Goal: Task Accomplishment & Management: Use online tool/utility

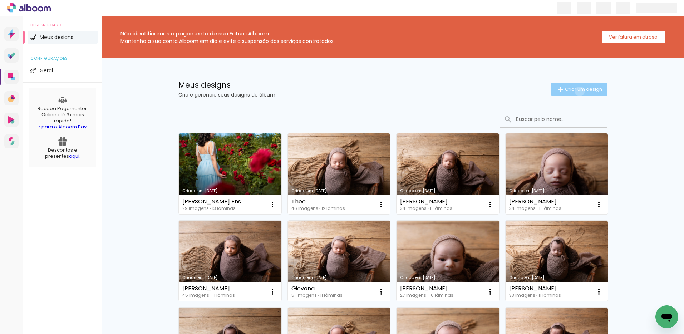
click at [576, 91] on span "Criar um design" at bounding box center [583, 89] width 37 height 5
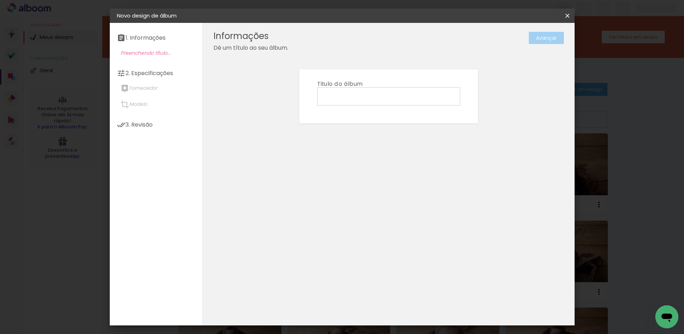
click at [360, 96] on input at bounding box center [389, 96] width 138 height 11
type input "[PERSON_NAME]"
click at [0, 0] on slot "Avançar" at bounding box center [0, 0] width 0 height 0
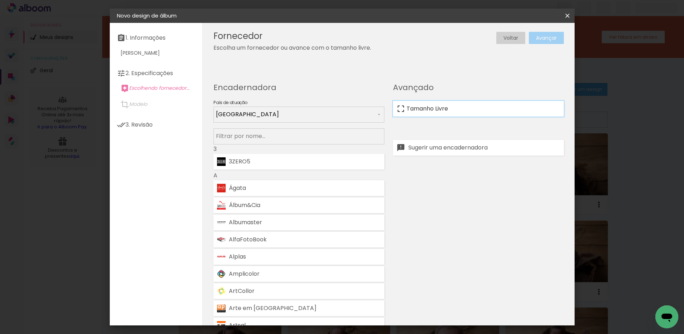
click at [0, 0] on slot "Tamanho Livre" at bounding box center [0, 0] width 0 height 0
click at [0, 0] on slot "Avançar" at bounding box center [0, 0] width 0 height 0
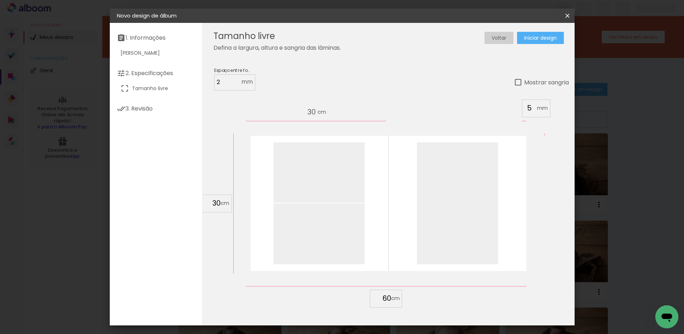
drag, startPoint x: 220, startPoint y: 204, endPoint x: 211, endPoint y: 206, distance: 9.2
click at [211, 206] on input "30" at bounding box center [211, 203] width 19 height 11
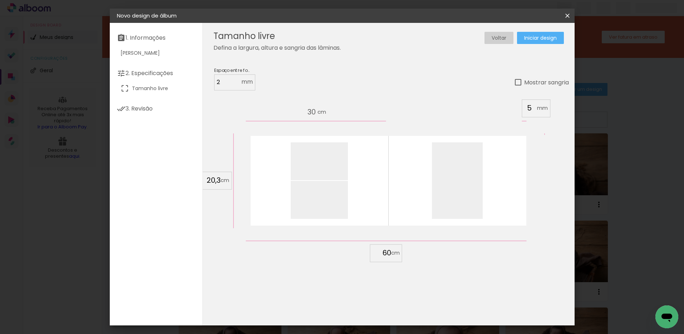
type input "20,3"
type paper-input "20,3"
drag, startPoint x: 391, startPoint y: 253, endPoint x: 381, endPoint y: 253, distance: 10.0
click at [381, 253] on div "60" at bounding box center [386, 253] width 27 height 11
drag, startPoint x: 382, startPoint y: 254, endPoint x: 391, endPoint y: 254, distance: 8.9
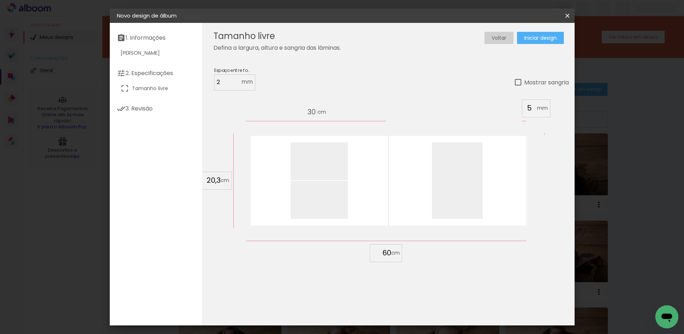
click at [391, 254] on input "60" at bounding box center [382, 253] width 19 height 11
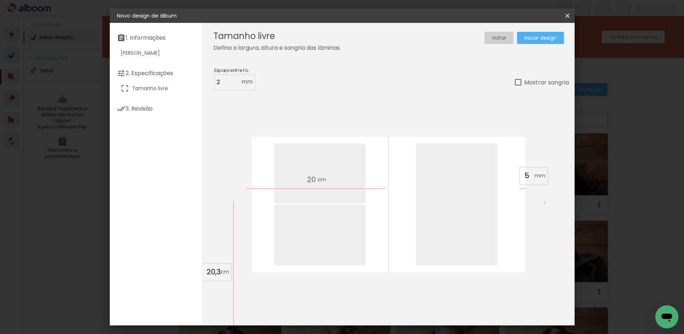
scroll to position [68, 0]
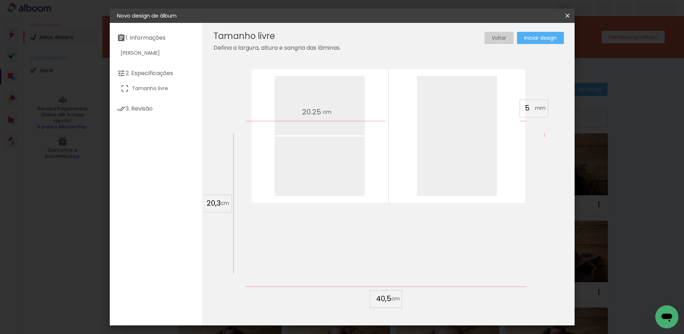
type input "40,5"
type paper-input "40,5"
click at [533, 36] on span "Iniciar design" at bounding box center [540, 37] width 33 height 5
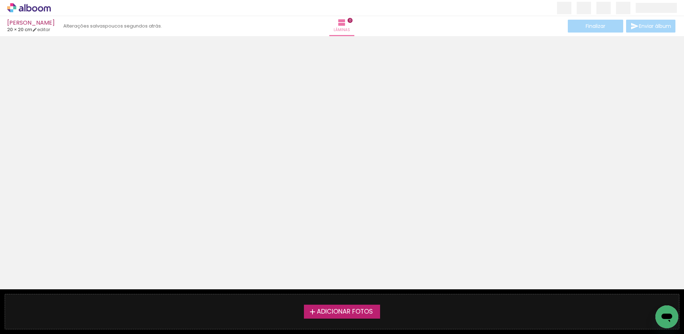
click at [372, 312] on span "Adicionar Fotos" at bounding box center [345, 312] width 56 height 6
click at [0, 0] on input "file" at bounding box center [0, 0] width 0 height 0
click at [365, 313] on span "Adicionar Fotos" at bounding box center [345, 312] width 56 height 6
click at [0, 0] on input "file" at bounding box center [0, 0] width 0 height 0
click at [348, 311] on span "Adicionar Fotos" at bounding box center [345, 312] width 56 height 6
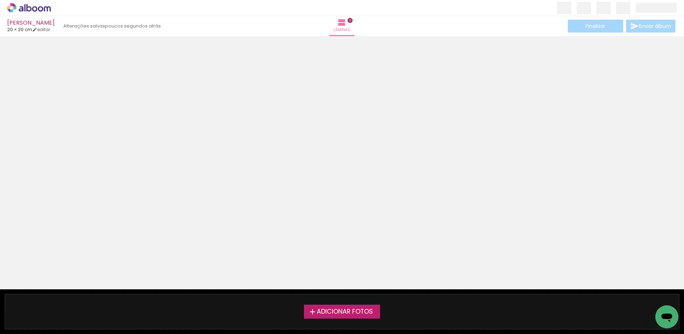
click at [0, 0] on input "file" at bounding box center [0, 0] width 0 height 0
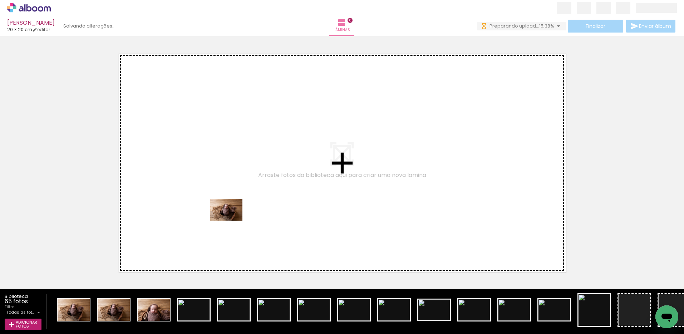
drag, startPoint x: 94, startPoint y: 292, endPoint x: 238, endPoint y: 218, distance: 161.8
click at [238, 218] on quentale-workspace at bounding box center [342, 167] width 684 height 334
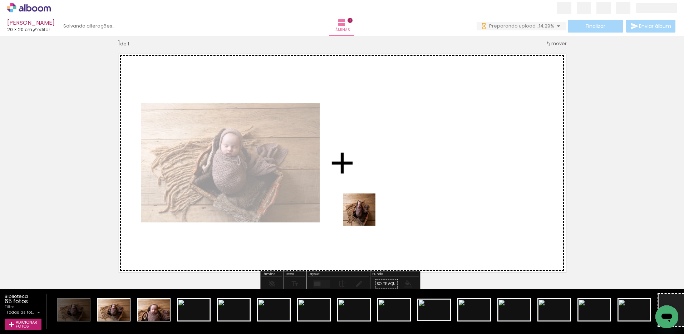
drag, startPoint x: 113, startPoint y: 311, endPoint x: 365, endPoint y: 215, distance: 269.6
click at [365, 215] on quentale-workspace at bounding box center [342, 167] width 684 height 334
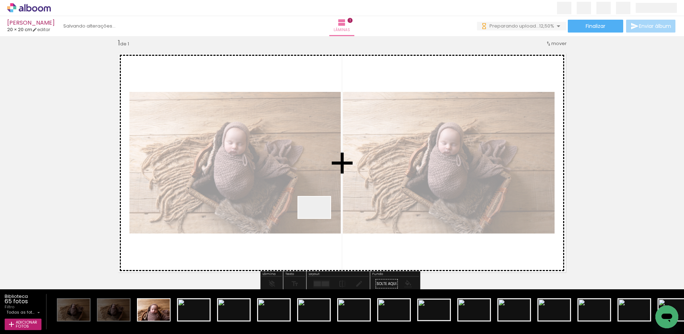
drag, startPoint x: 152, startPoint y: 310, endPoint x: 320, endPoint y: 218, distance: 191.0
click at [320, 218] on quentale-workspace at bounding box center [342, 167] width 684 height 334
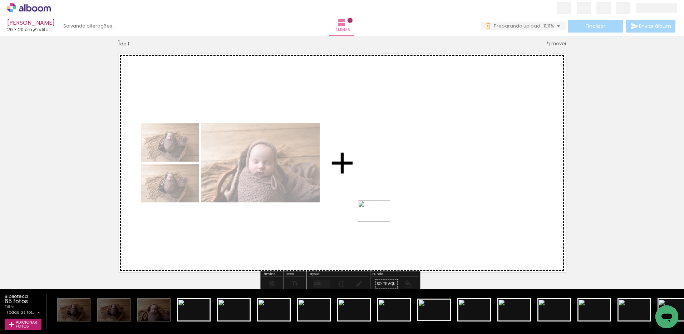
drag, startPoint x: 233, startPoint y: 284, endPoint x: 395, endPoint y: 217, distance: 175.5
click at [395, 217] on quentale-workspace at bounding box center [342, 167] width 684 height 334
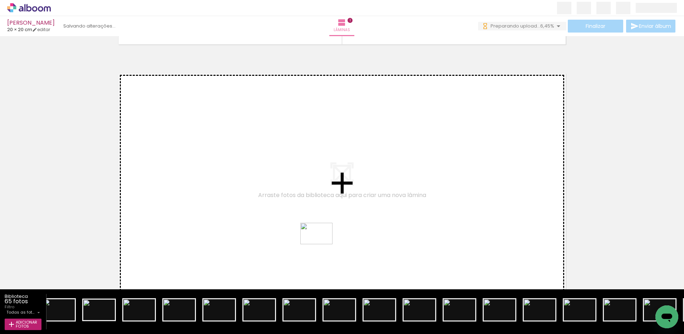
drag, startPoint x: 378, startPoint y: 312, endPoint x: 322, endPoint y: 244, distance: 88.4
click at [322, 244] on quentale-workspace at bounding box center [342, 167] width 684 height 334
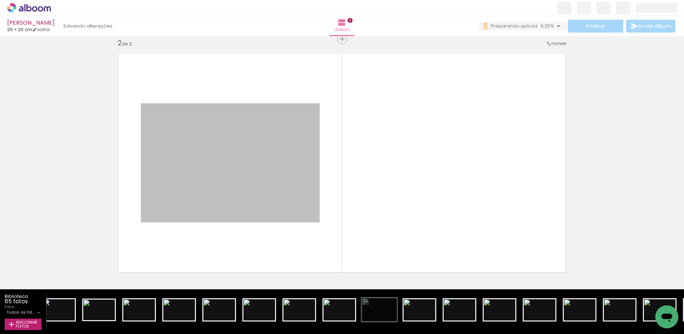
drag, startPoint x: 228, startPoint y: 166, endPoint x: 372, endPoint y: 320, distance: 210.6
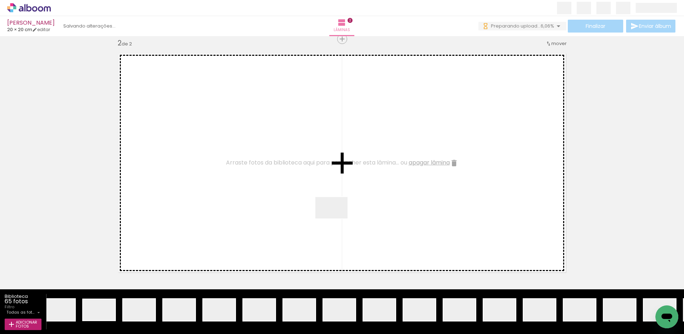
drag, startPoint x: 405, startPoint y: 291, endPoint x: 393, endPoint y: 270, distance: 24.3
click at [328, 207] on quentale-workspace at bounding box center [342, 167] width 684 height 334
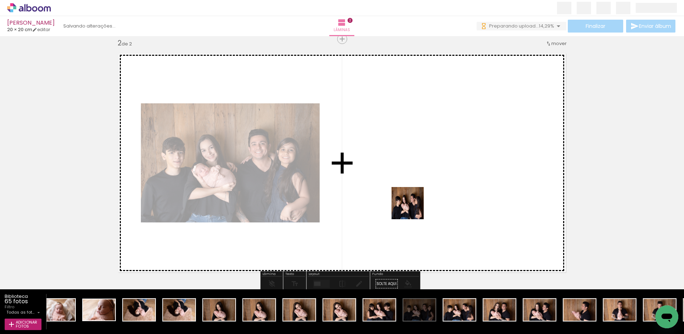
drag, startPoint x: 460, startPoint y: 314, endPoint x: 413, endPoint y: 209, distance: 115.3
click at [413, 209] on quentale-workspace at bounding box center [342, 167] width 684 height 334
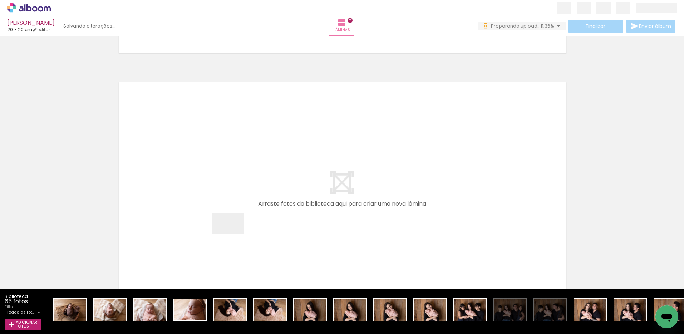
drag, startPoint x: 107, startPoint y: 309, endPoint x: 233, endPoint y: 234, distance: 147.1
click at [233, 234] on quentale-workspace at bounding box center [342, 167] width 684 height 334
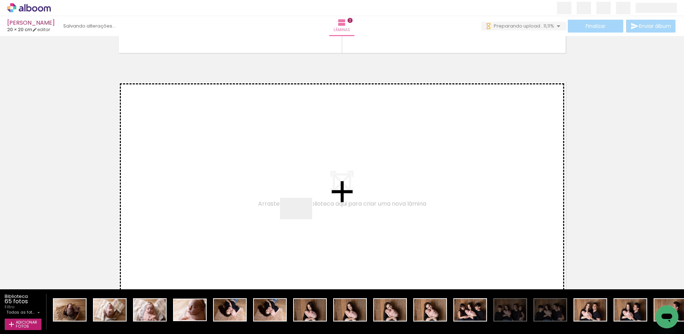
drag, startPoint x: 145, startPoint y: 312, endPoint x: 302, endPoint y: 219, distance: 181.9
click at [302, 219] on quentale-workspace at bounding box center [342, 167] width 684 height 334
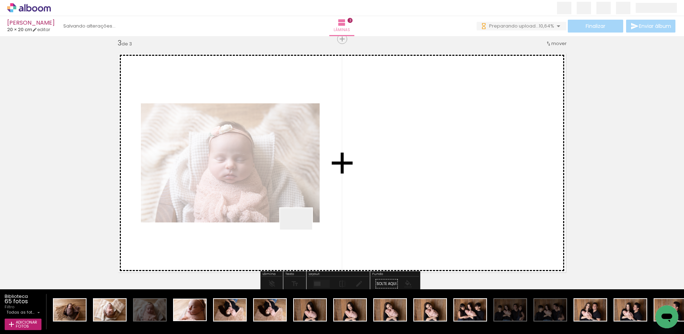
drag, startPoint x: 302, startPoint y: 230, endPoint x: 355, endPoint y: 203, distance: 59.8
click at [355, 203] on quentale-workspace at bounding box center [342, 167] width 684 height 334
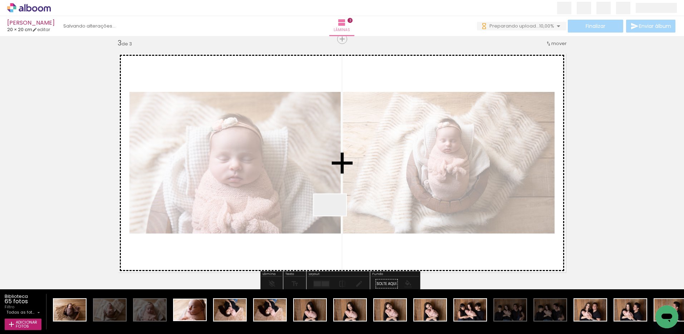
drag, startPoint x: 185, startPoint y: 312, endPoint x: 336, endPoint y: 216, distance: 178.6
click at [336, 216] on quentale-workspace at bounding box center [342, 167] width 684 height 334
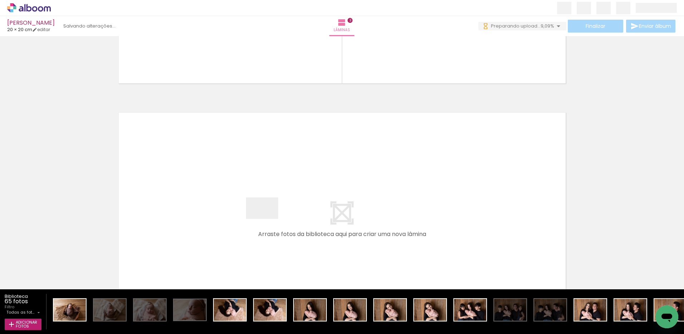
drag, startPoint x: 225, startPoint y: 309, endPoint x: 268, endPoint y: 219, distance: 99.7
click at [268, 219] on quentale-workspace at bounding box center [342, 167] width 684 height 334
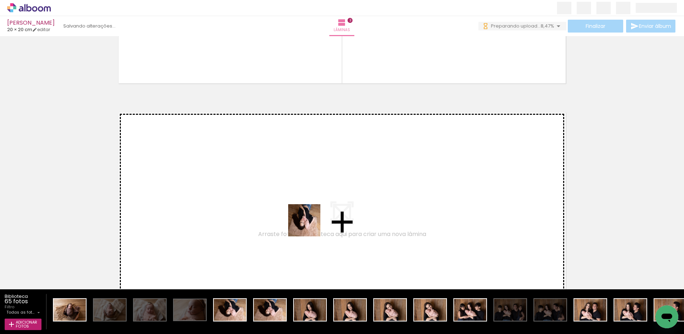
drag, startPoint x: 269, startPoint y: 311, endPoint x: 310, endPoint y: 225, distance: 95.2
click at [310, 225] on quentale-workspace at bounding box center [342, 167] width 684 height 334
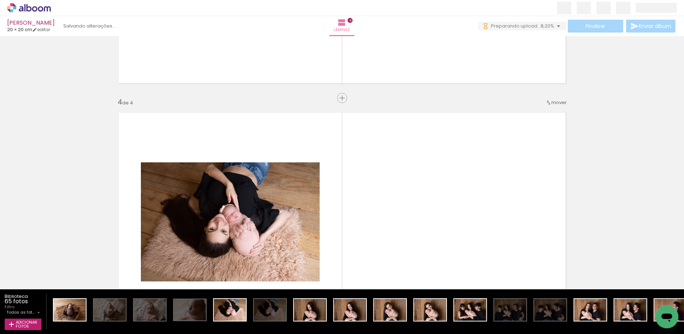
drag, startPoint x: 309, startPoint y: 312, endPoint x: 386, endPoint y: 194, distance: 140.6
click at [386, 194] on quentale-workspace at bounding box center [342, 167] width 684 height 334
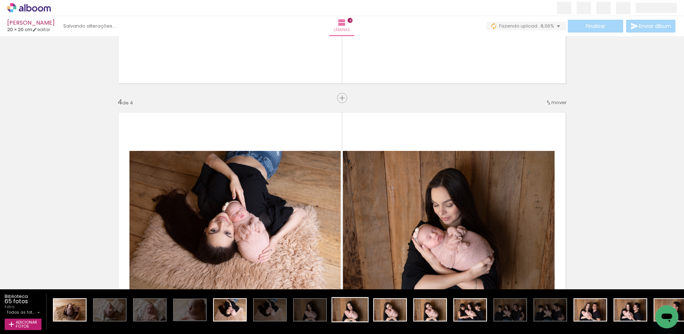
scroll to position [753, 0]
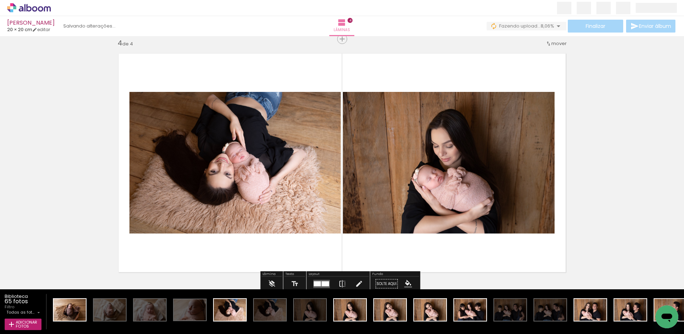
drag, startPoint x: 349, startPoint y: 314, endPoint x: 356, endPoint y: 209, distance: 105.8
click at [356, 209] on quentale-workspace at bounding box center [342, 167] width 684 height 334
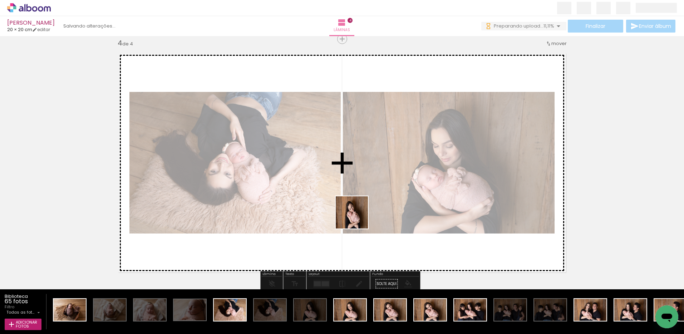
drag, startPoint x: 390, startPoint y: 315, endPoint x: 357, endPoint y: 218, distance: 102.4
click at [357, 218] on quentale-workspace at bounding box center [342, 167] width 684 height 334
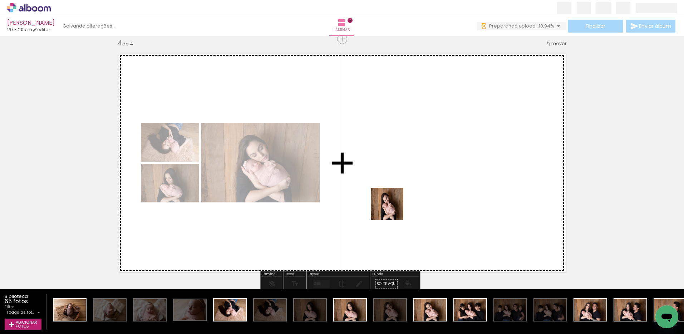
drag, startPoint x: 431, startPoint y: 313, endPoint x: 393, endPoint y: 209, distance: 111.0
click at [393, 209] on quentale-workspace at bounding box center [342, 167] width 684 height 334
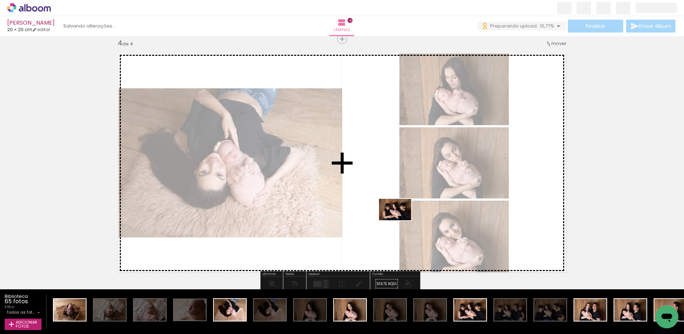
drag, startPoint x: 464, startPoint y: 311, endPoint x: 401, endPoint y: 220, distance: 111.0
click at [401, 220] on quentale-workspace at bounding box center [342, 167] width 684 height 334
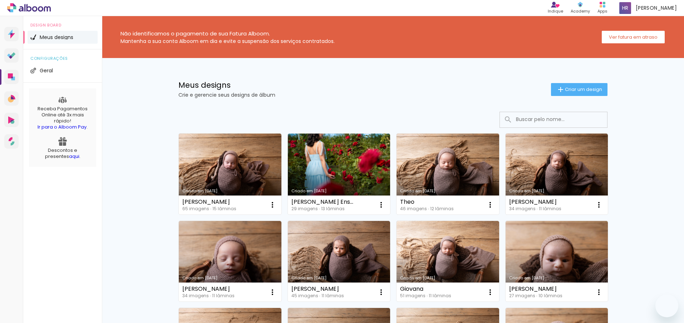
click at [573, 88] on span "Criar um design" at bounding box center [583, 89] width 37 height 5
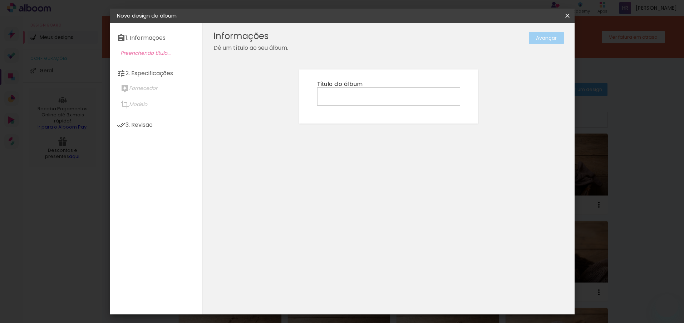
click at [354, 94] on input at bounding box center [389, 96] width 138 height 11
type input "Theo"
type paper-input "Theo"
click at [0, 0] on slot "Avançar" at bounding box center [0, 0] width 0 height 0
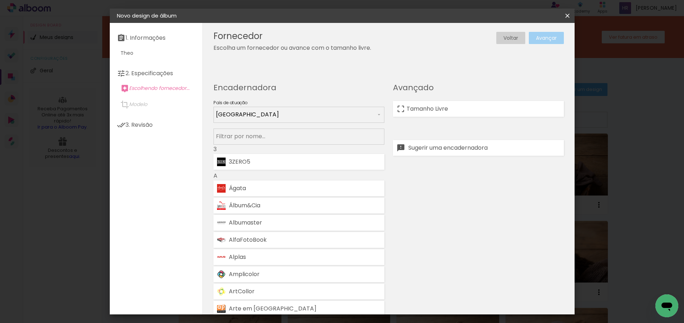
drag, startPoint x: 473, startPoint y: 108, endPoint x: 504, endPoint y: 92, distance: 34.7
click at [473, 108] on paper-item "Tamanho Livre" at bounding box center [478, 109] width 171 height 16
click at [0, 0] on slot "Avançar" at bounding box center [0, 0] width 0 height 0
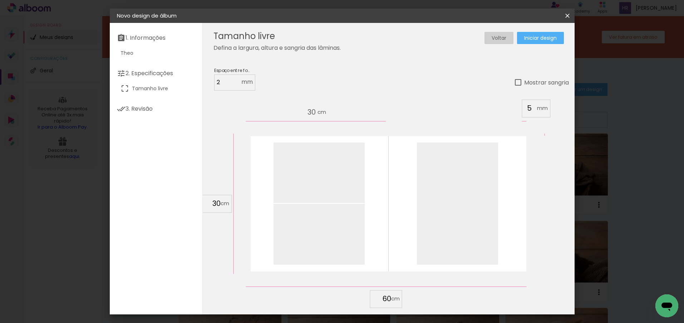
drag, startPoint x: 220, startPoint y: 204, endPoint x: 206, endPoint y: 204, distance: 13.6
click at [206, 204] on input "30" at bounding box center [211, 203] width 19 height 11
type input "30,5"
type paper-input "30,5"
drag, startPoint x: 391, startPoint y: 302, endPoint x: 383, endPoint y: 304, distance: 8.4
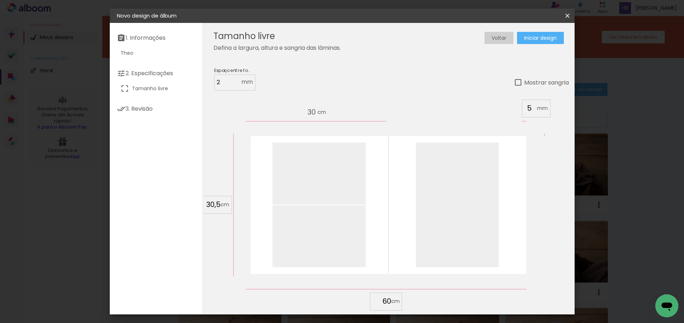
click at [382, 302] on div "60" at bounding box center [386, 300] width 27 height 11
drag, startPoint x: 380, startPoint y: 302, endPoint x: 390, endPoint y: 301, distance: 10.1
click at [390, 301] on input "60" at bounding box center [382, 300] width 19 height 11
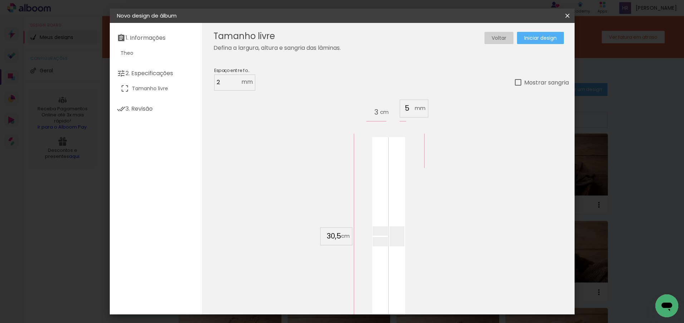
scroll to position [68, 0]
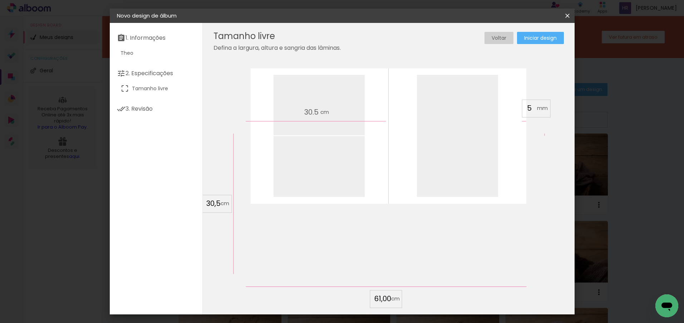
type input "61,00"
type paper-input "61,00"
click at [545, 38] on span "Iniciar design" at bounding box center [540, 37] width 33 height 5
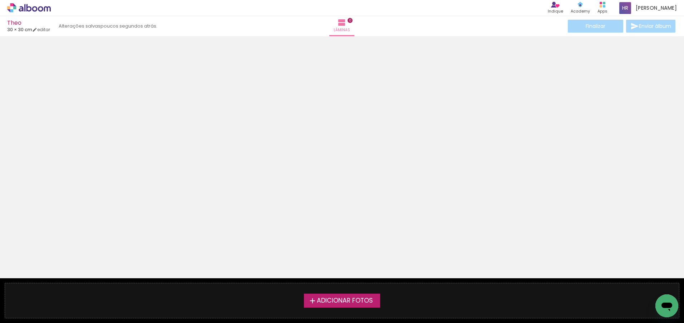
click at [340, 301] on span "Adicionar Fotos" at bounding box center [345, 300] width 56 height 6
click at [0, 0] on input "file" at bounding box center [0, 0] width 0 height 0
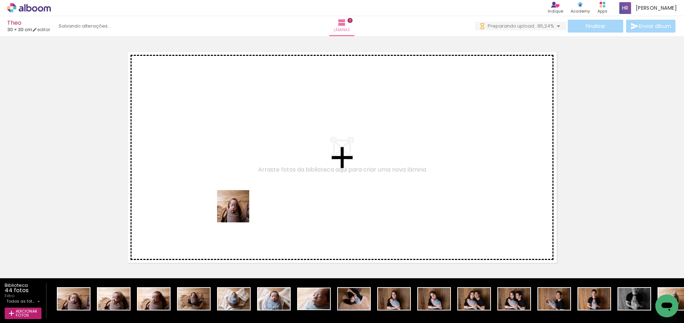
drag, startPoint x: 70, startPoint y: 303, endPoint x: 239, endPoint y: 211, distance: 191.9
click at [239, 211] on quentale-workspace at bounding box center [342, 161] width 684 height 323
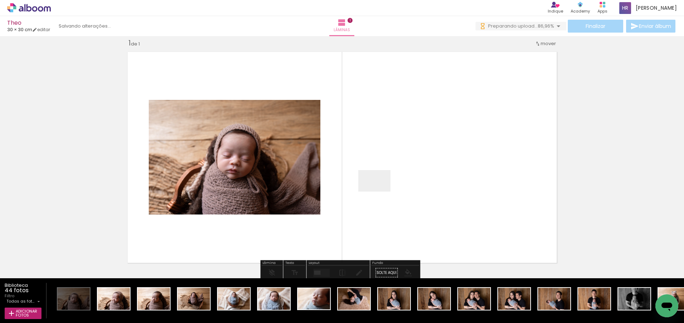
drag, startPoint x: 114, startPoint y: 299, endPoint x: 380, endPoint y: 191, distance: 286.8
click at [380, 191] on quentale-workspace at bounding box center [342, 161] width 684 height 323
drag, startPoint x: 148, startPoint y: 300, endPoint x: 328, endPoint y: 215, distance: 198.3
click at [371, 185] on quentale-workspace at bounding box center [342, 161] width 684 height 323
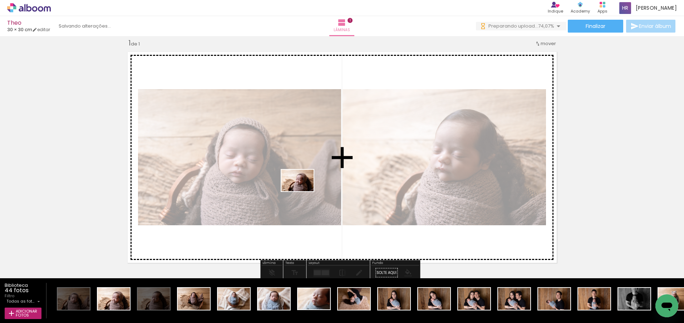
drag, startPoint x: 109, startPoint y: 297, endPoint x: 303, endPoint y: 191, distance: 220.4
click at [303, 191] on quentale-workspace at bounding box center [342, 161] width 684 height 323
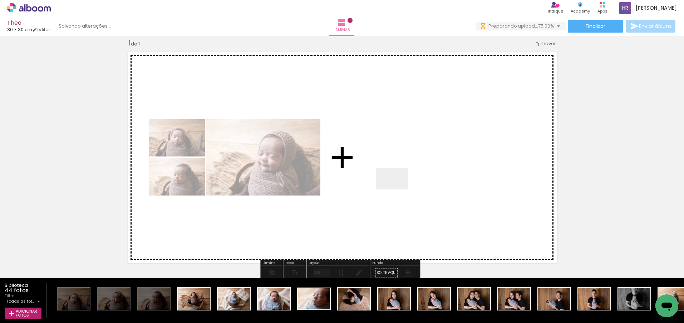
drag, startPoint x: 193, startPoint y: 301, endPoint x: 397, endPoint y: 189, distance: 232.8
click at [397, 189] on quentale-workspace at bounding box center [342, 161] width 684 height 323
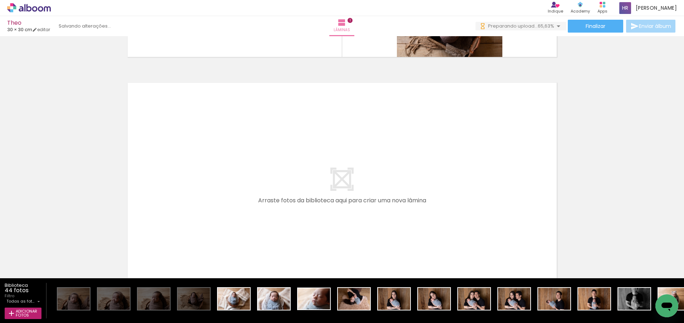
scroll to position [259, 0]
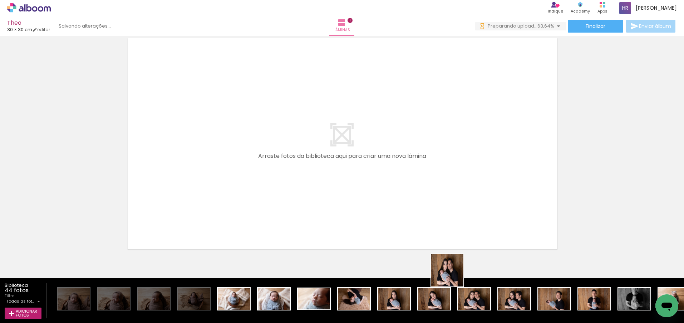
drag, startPoint x: 458, startPoint y: 282, endPoint x: 377, endPoint y: 193, distance: 120.8
click at [377, 193] on quentale-workspace at bounding box center [342, 161] width 684 height 323
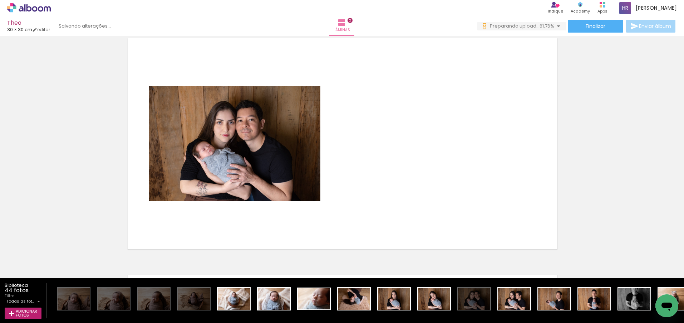
scroll to position [245, 0]
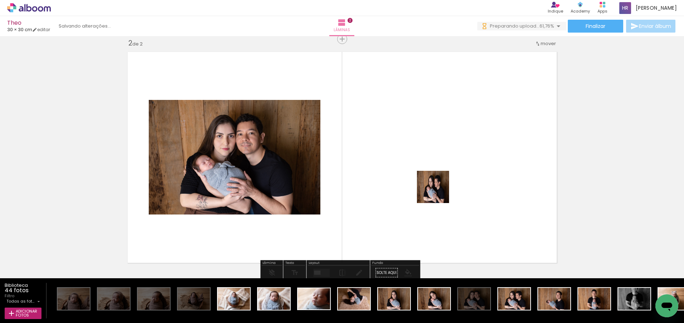
drag, startPoint x: 513, startPoint y: 300, endPoint x: 439, endPoint y: 192, distance: 131.2
click at [439, 192] on quentale-workspace at bounding box center [342, 161] width 684 height 323
drag, startPoint x: 517, startPoint y: 303, endPoint x: 448, endPoint y: 213, distance: 113.1
click at [448, 213] on quentale-workspace at bounding box center [342, 161] width 684 height 323
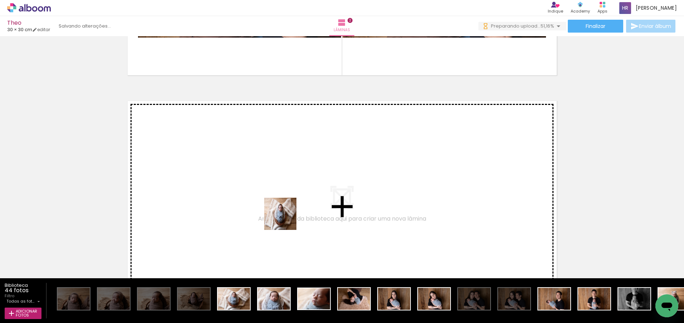
drag, startPoint x: 234, startPoint y: 302, endPoint x: 286, endPoint y: 219, distance: 98.1
click at [286, 219] on quentale-workspace at bounding box center [342, 161] width 684 height 323
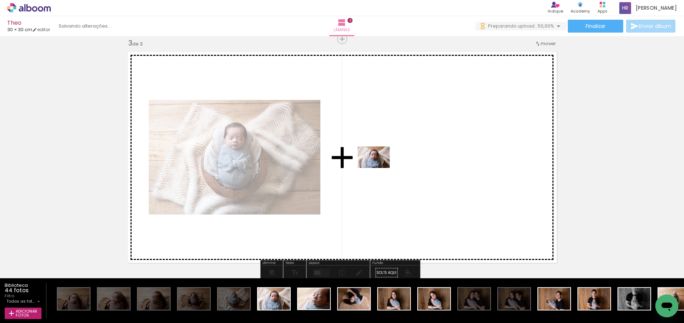
drag, startPoint x: 276, startPoint y: 296, endPoint x: 380, endPoint y: 167, distance: 166.1
click at [380, 167] on quentale-workspace at bounding box center [342, 161] width 684 height 323
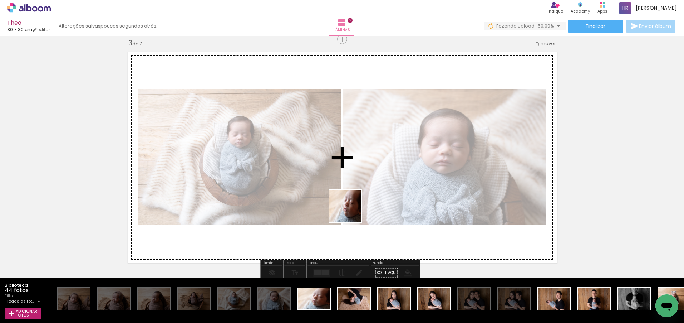
drag, startPoint x: 312, startPoint y: 299, endPoint x: 364, endPoint y: 191, distance: 119.5
click at [364, 191] on quentale-workspace at bounding box center [342, 161] width 684 height 323
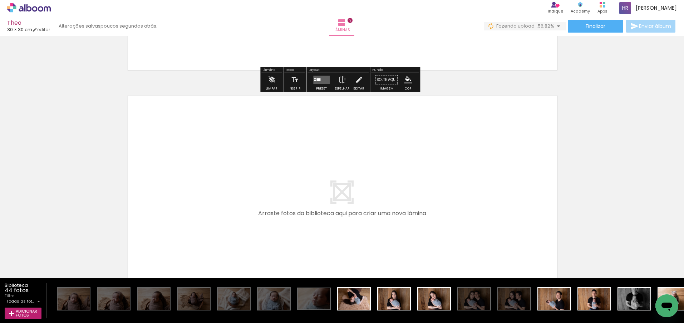
scroll to position [732, 0]
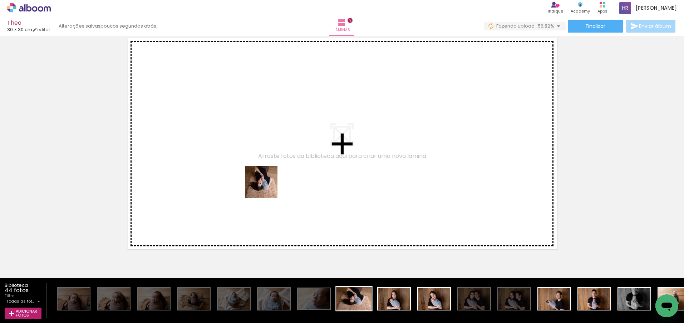
drag, startPoint x: 356, startPoint y: 299, endPoint x: 376, endPoint y: 291, distance: 21.8
click at [254, 175] on quentale-workspace at bounding box center [342, 161] width 684 height 323
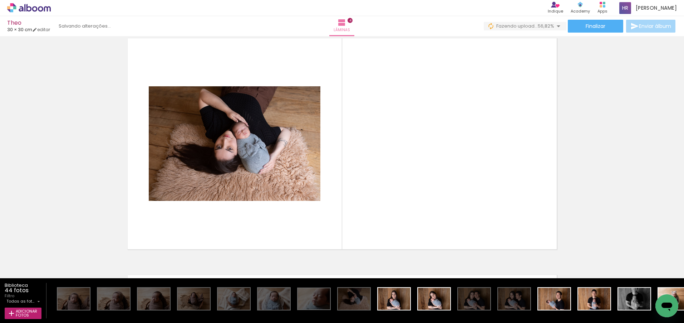
drag, startPoint x: 393, startPoint y: 300, endPoint x: 375, endPoint y: 191, distance: 110.2
click at [375, 191] on quentale-workspace at bounding box center [342, 161] width 684 height 323
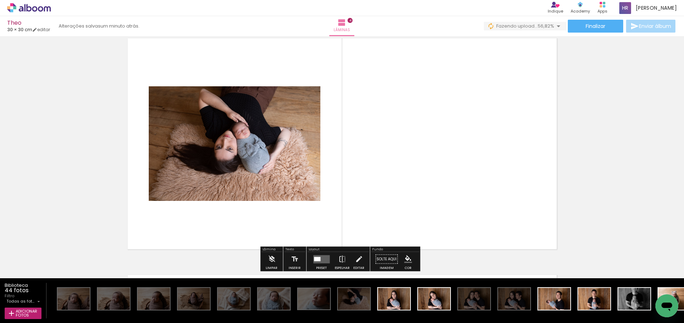
scroll to position [718, 0]
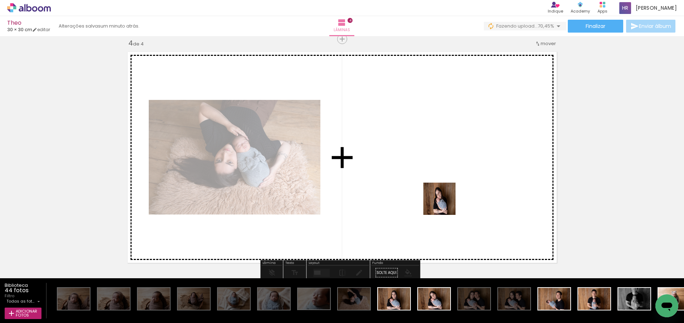
drag, startPoint x: 431, startPoint y: 301, endPoint x: 446, endPoint y: 200, distance: 101.6
click at [446, 200] on quentale-workspace at bounding box center [342, 161] width 684 height 323
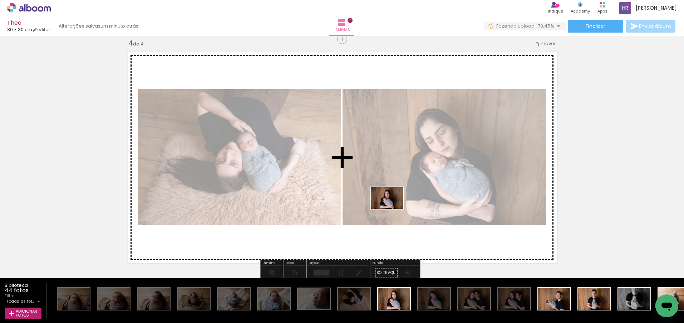
drag, startPoint x: 388, startPoint y: 274, endPoint x: 393, endPoint y: 209, distance: 65.7
click at [393, 209] on quentale-workspace at bounding box center [342, 161] width 684 height 323
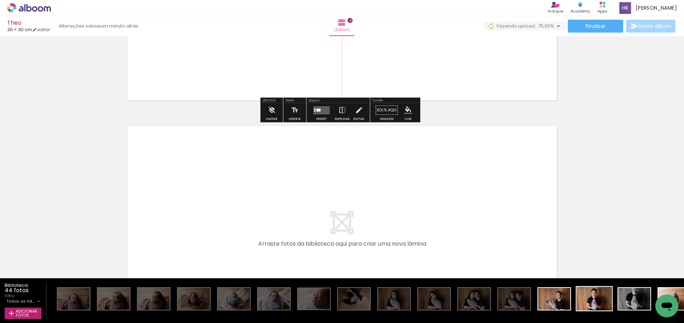
scroll to position [884, 0]
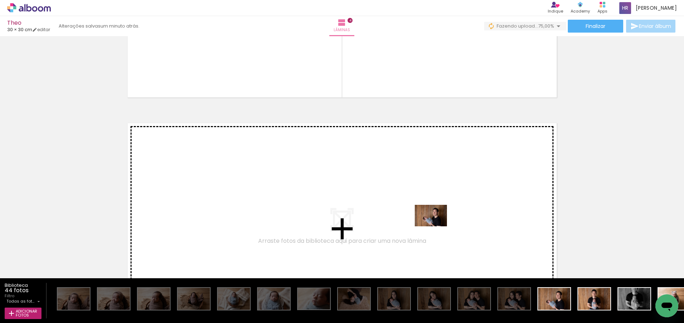
drag, startPoint x: 554, startPoint y: 301, endPoint x: 436, endPoint y: 226, distance: 139.4
click at [436, 226] on quentale-workspace at bounding box center [342, 161] width 684 height 323
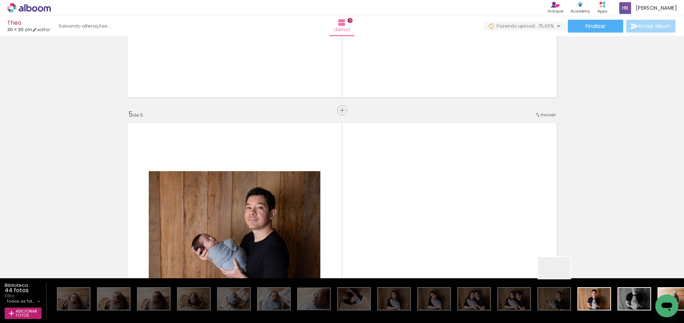
scroll to position [955, 0]
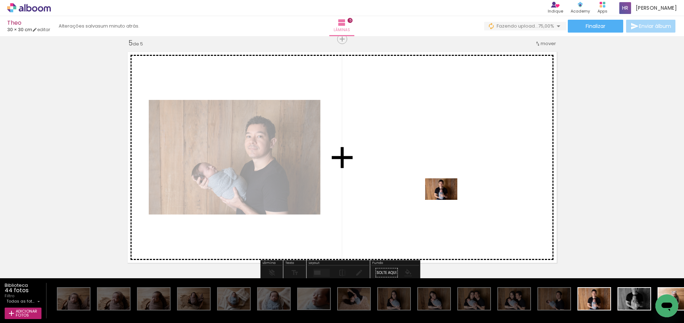
drag, startPoint x: 560, startPoint y: 278, endPoint x: 428, endPoint y: 189, distance: 159.5
click at [428, 189] on quentale-workspace at bounding box center [342, 161] width 684 height 323
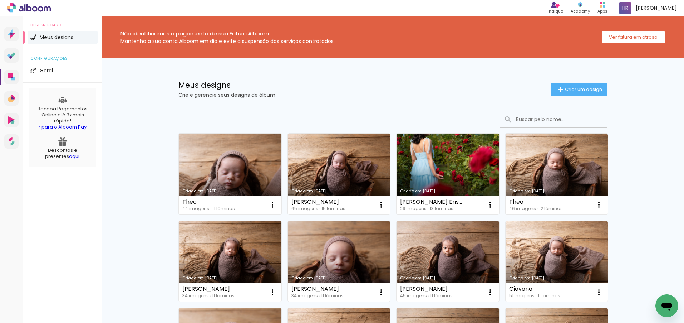
click at [440, 161] on link "Criado em [DATE]" at bounding box center [448, 173] width 103 height 81
